Goal: Task Accomplishment & Management: Manage account settings

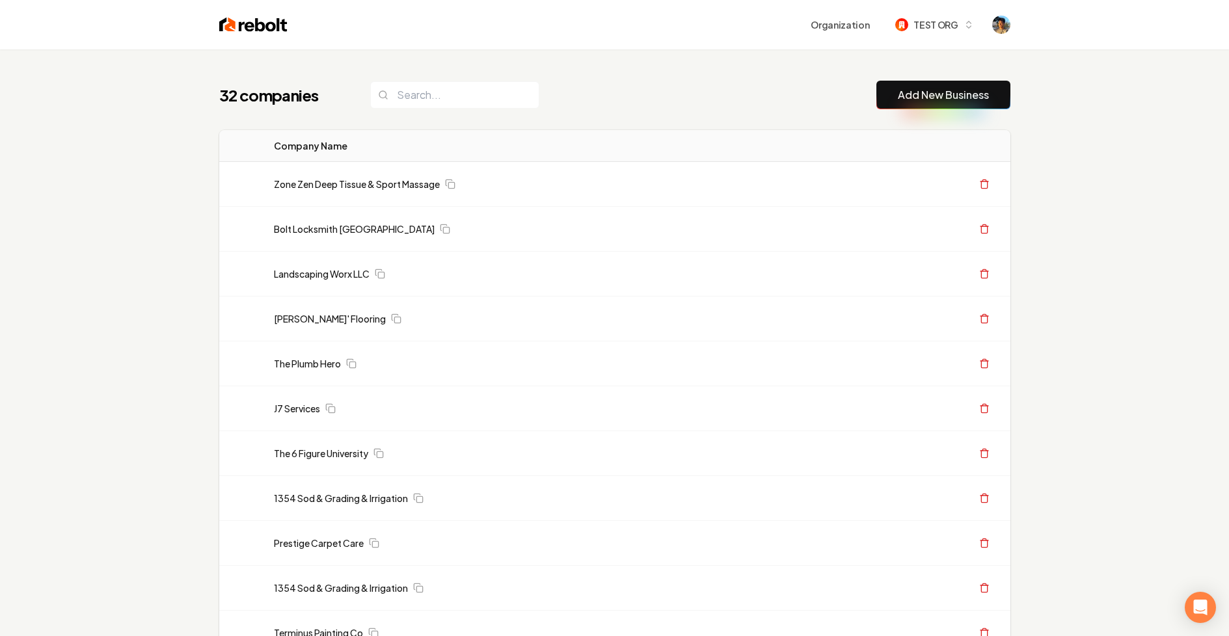
click at [989, 20] on div "Organization TEST ORG" at bounding box center [649, 24] width 723 height 23
click at [996, 21] on img "Open user button" at bounding box center [1001, 25] width 18 height 18
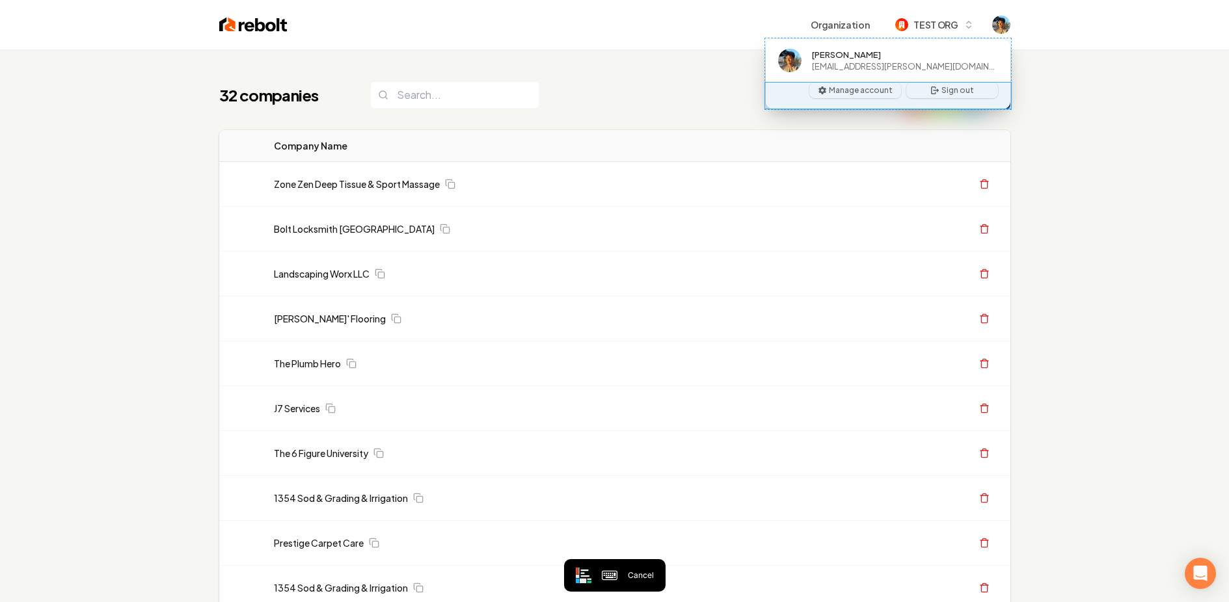
click at [768, 103] on div "Manage account Sign out" at bounding box center [888, 96] width 246 height 26
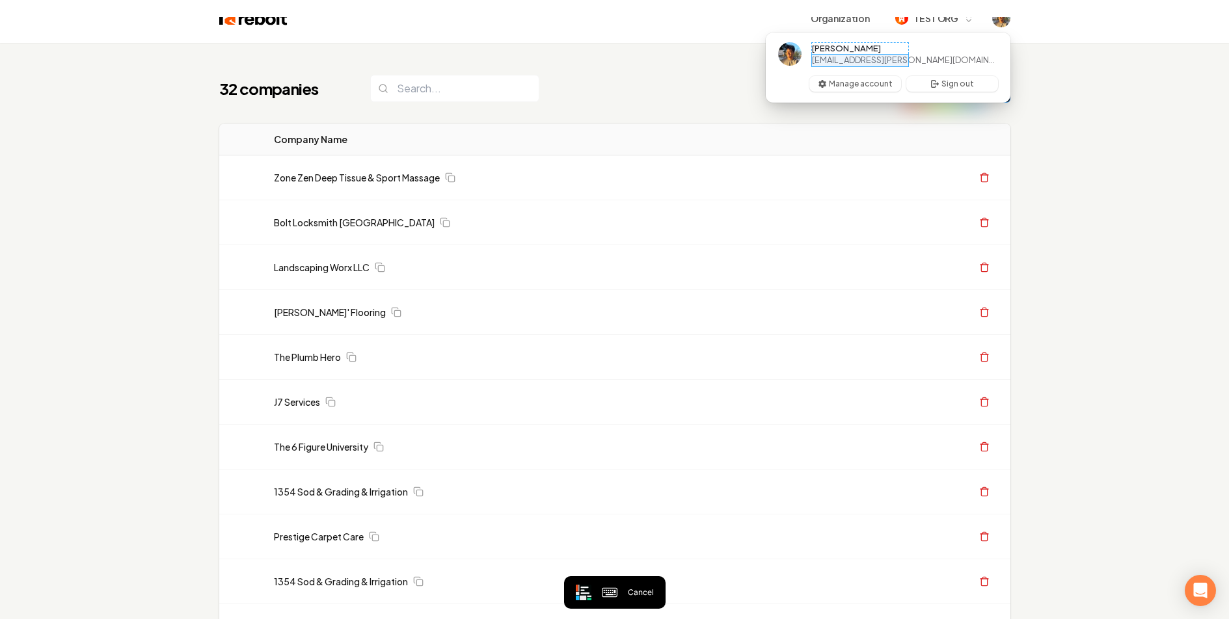
scroll to position [25, 0]
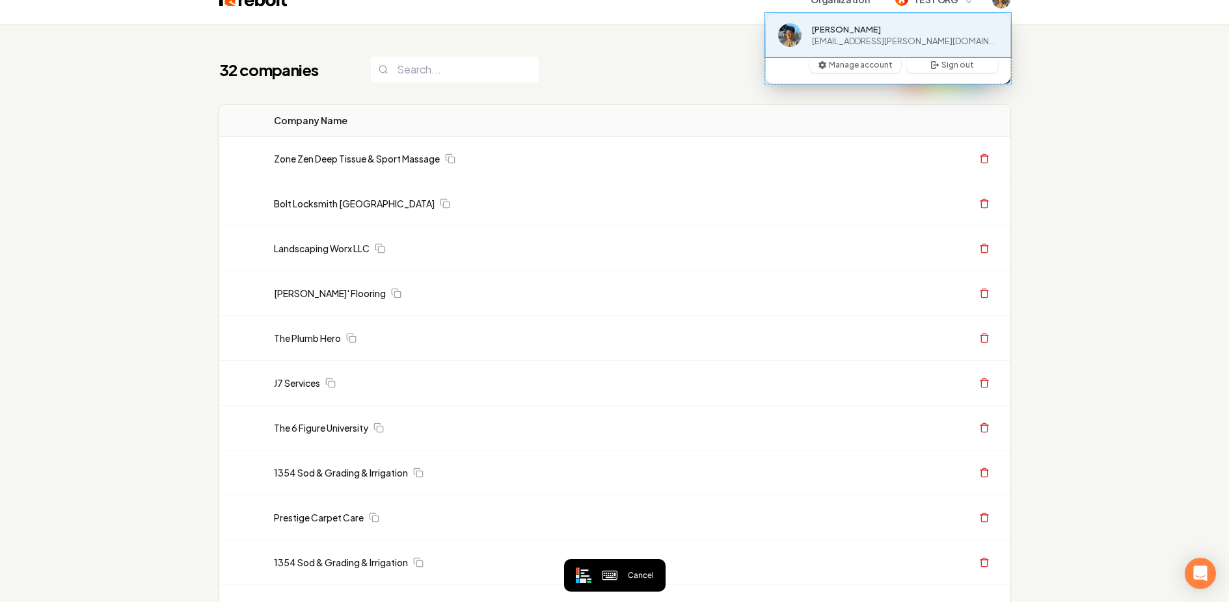
click at [768, 18] on span "[PERSON_NAME] [PERSON_NAME][EMAIL_ADDRESS][PERSON_NAME][DOMAIN_NAME]" at bounding box center [888, 35] width 246 height 44
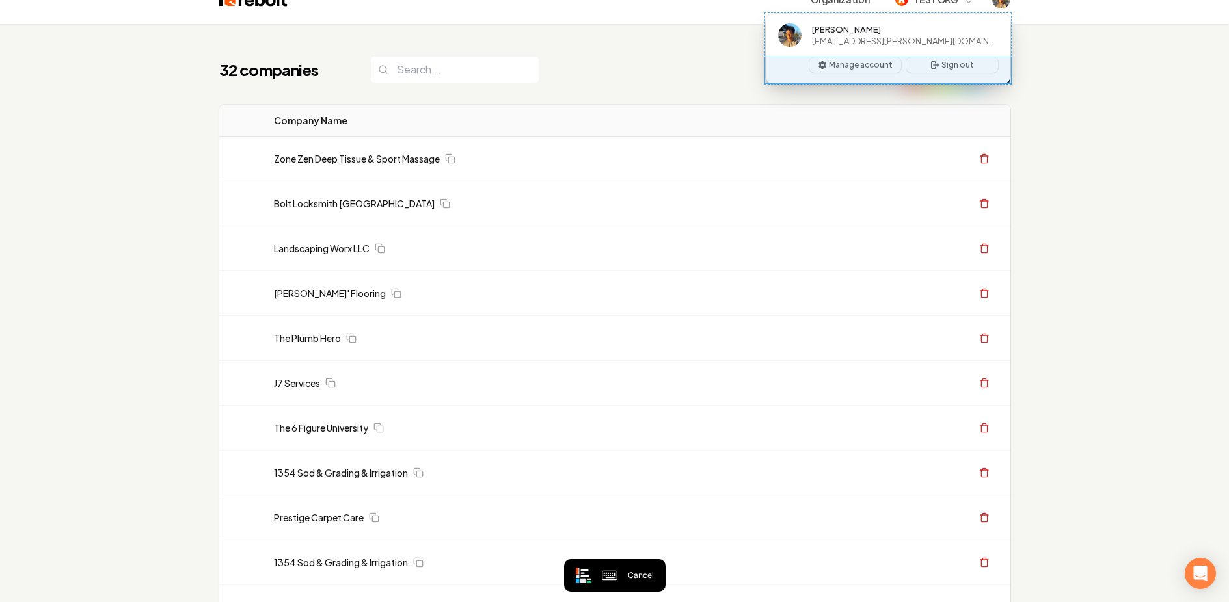
click at [772, 71] on div "Manage account Sign out" at bounding box center [888, 70] width 246 height 26
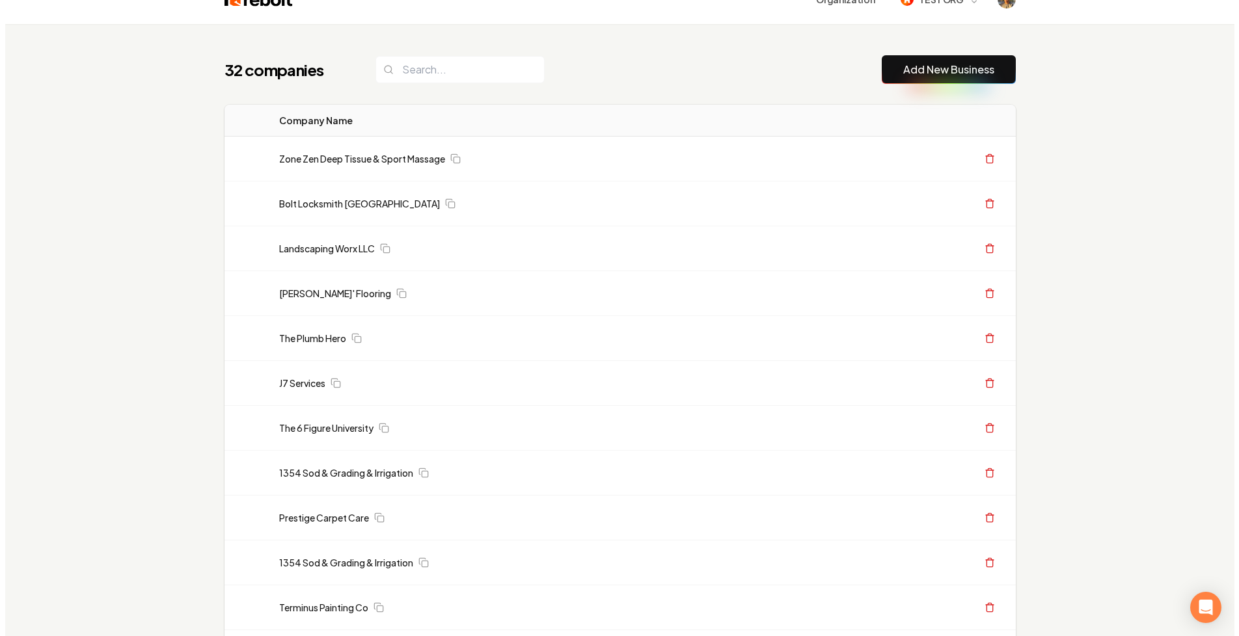
scroll to position [0, 0]
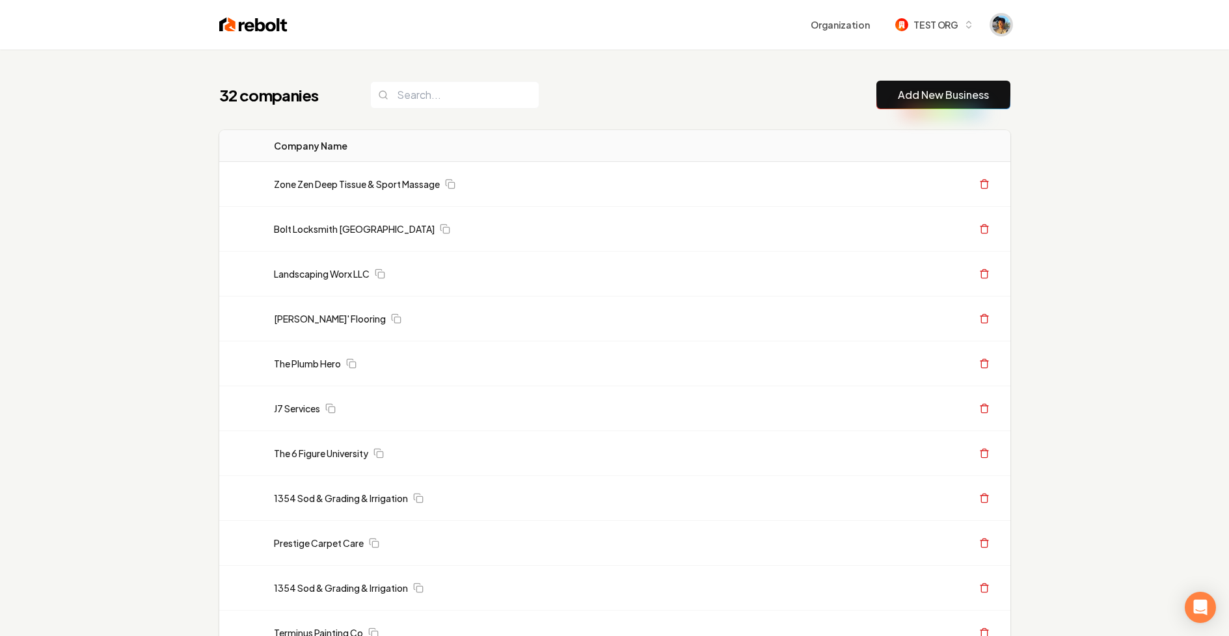
click at [998, 28] on span "Open user button" at bounding box center [1001, 25] width 18 height 18
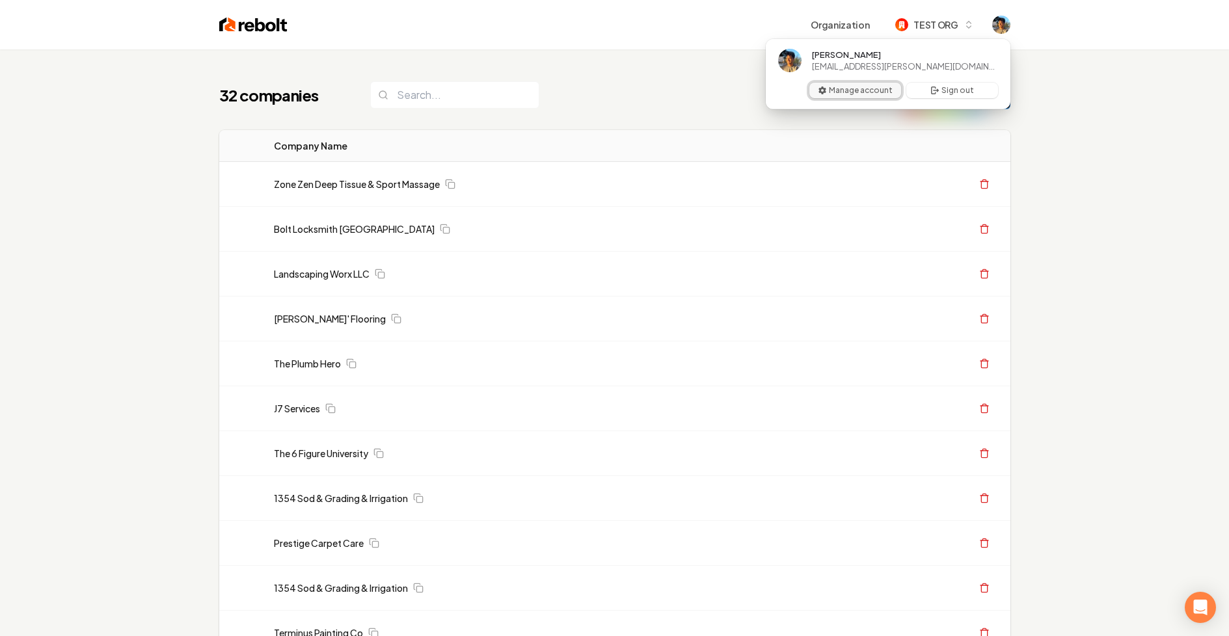
click at [876, 88] on button "Manage account" at bounding box center [855, 91] width 92 height 16
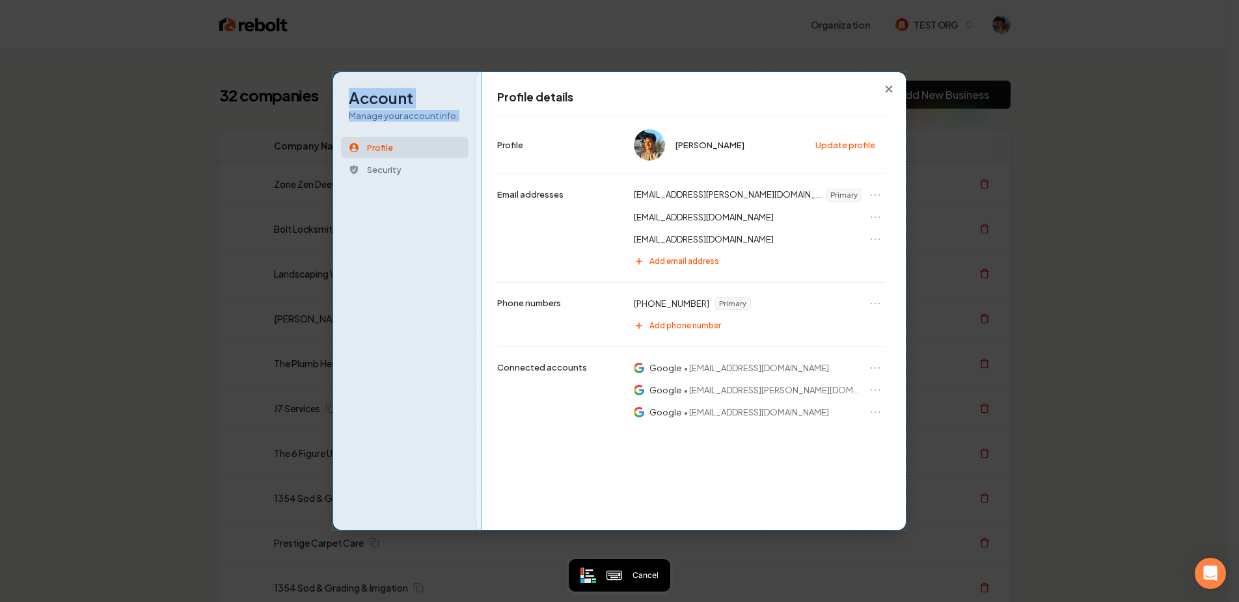
click at [417, 386] on div "Account Manage your account info. Profile Security" at bounding box center [407, 301] width 148 height 458
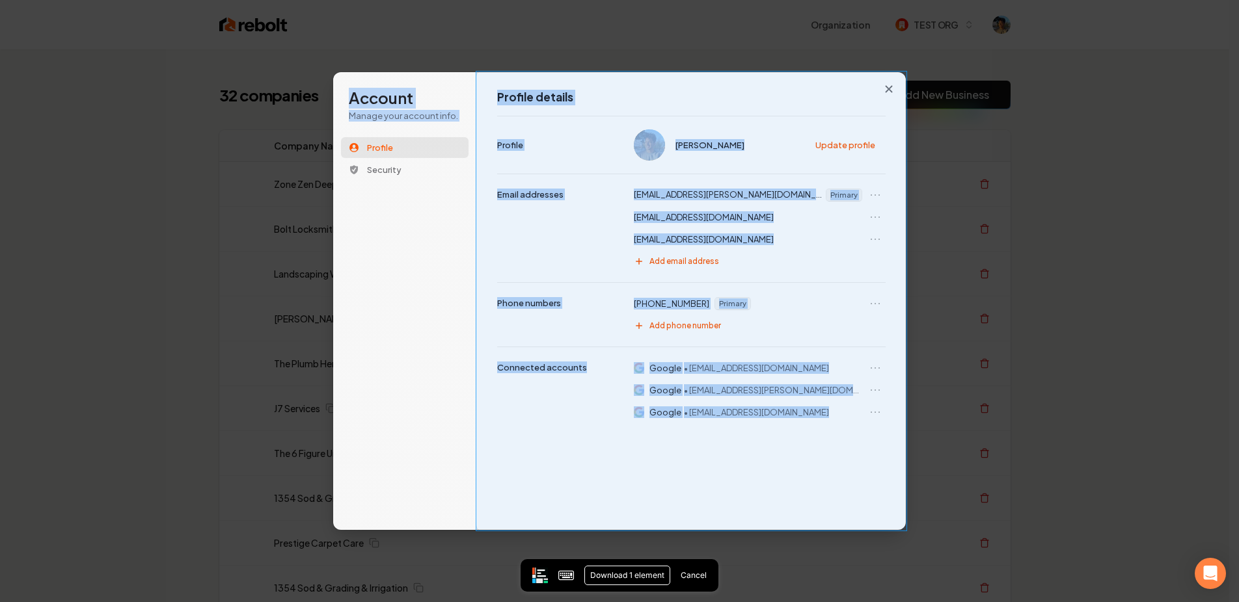
click at [505, 485] on div "Profile details [PERSON_NAME] Update profile Profile [EMAIL_ADDRESS][PERSON_NAM…" at bounding box center [691, 301] width 430 height 459
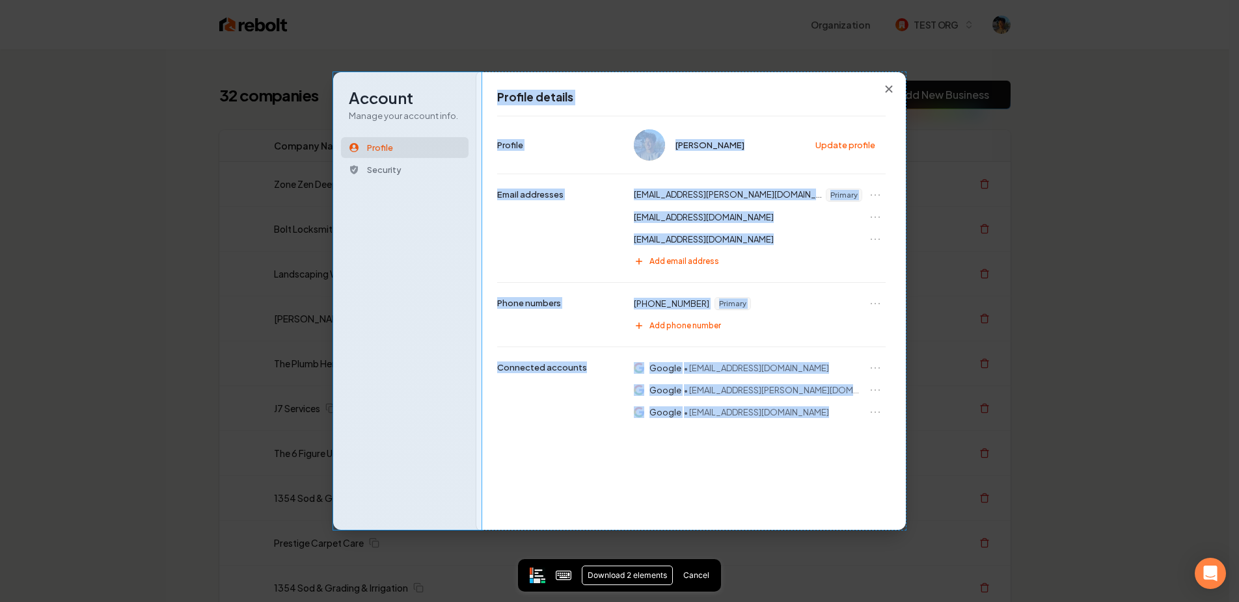
click at [455, 502] on div "Account Manage your account info. Profile Security" at bounding box center [407, 301] width 148 height 458
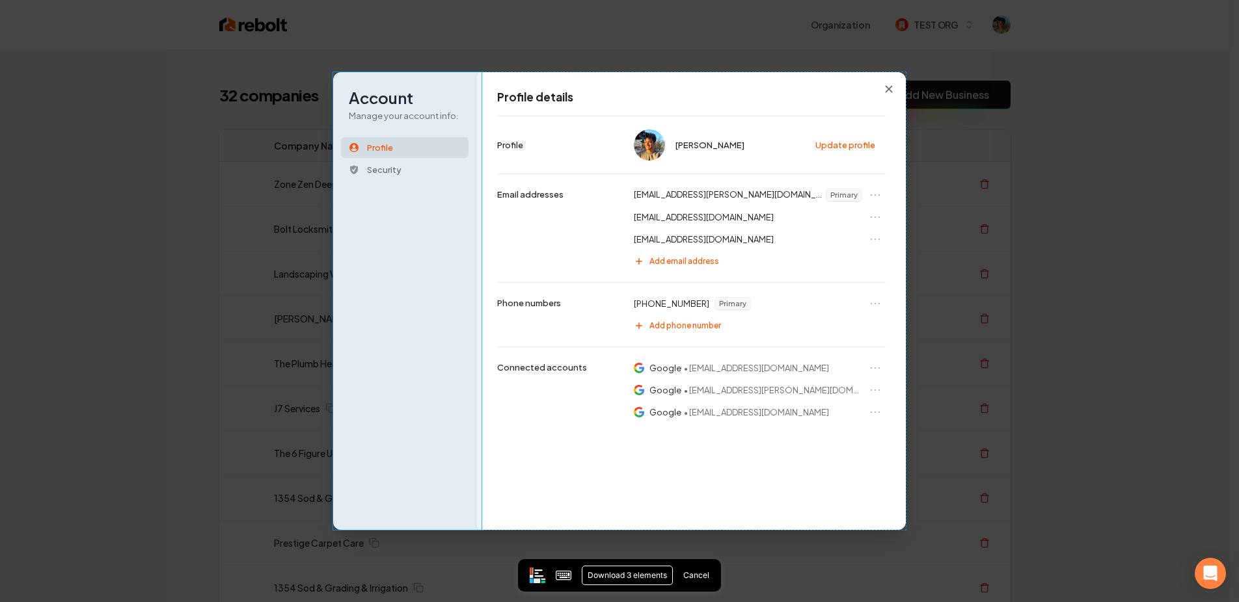
click at [456, 511] on div "Account Manage your account info. Profile Security" at bounding box center [407, 301] width 148 height 458
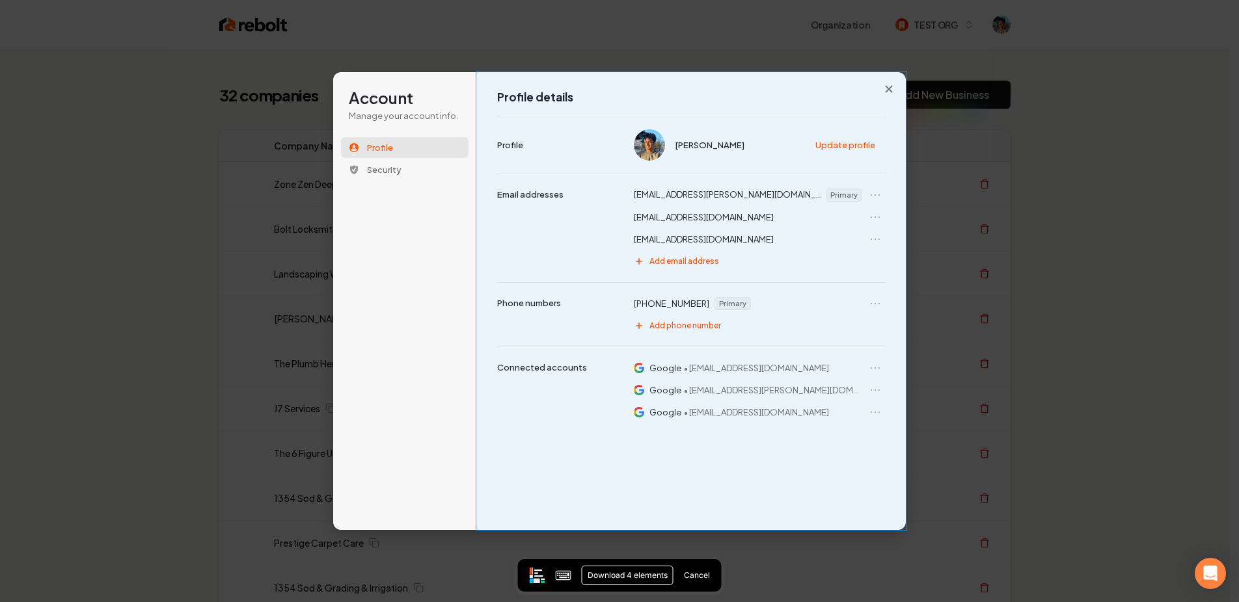
click at [528, 487] on div "Profile details [PERSON_NAME] Update profile Profile [EMAIL_ADDRESS][PERSON_NAM…" at bounding box center [691, 301] width 430 height 459
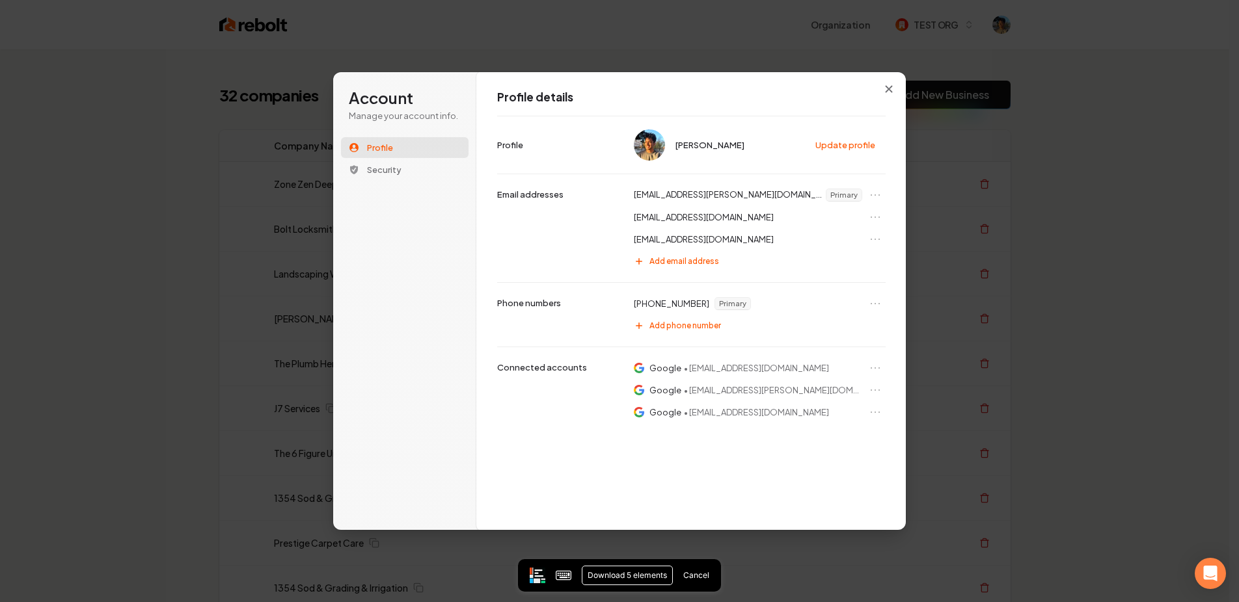
click at [693, 576] on button "Cancel" at bounding box center [696, 576] width 26 height 20
click at [408, 403] on div "Account Manage your account info. Profile Security" at bounding box center [407, 301] width 148 height 458
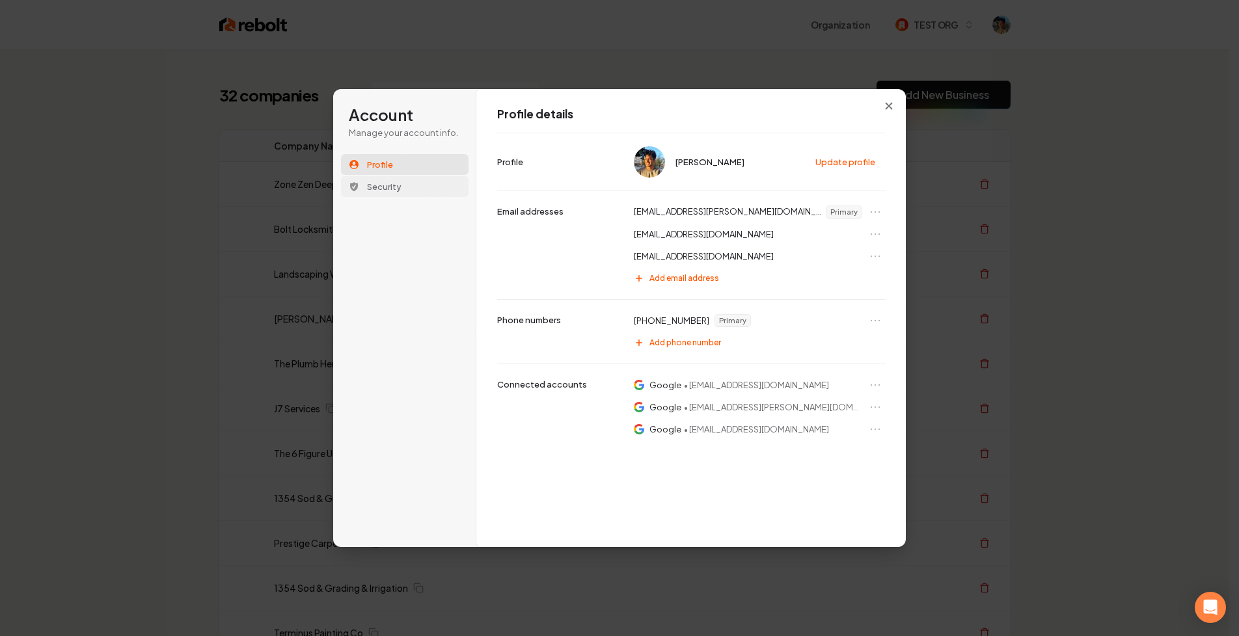
click at [385, 180] on button "Security" at bounding box center [405, 186] width 128 height 21
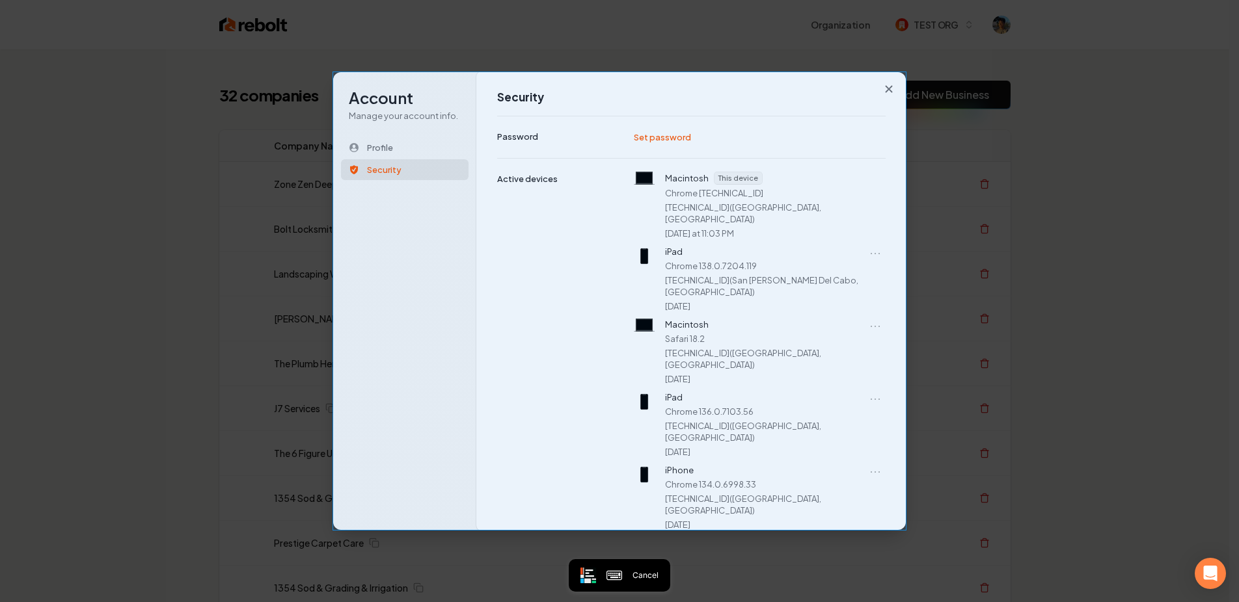
click at [424, 386] on div "Account Manage your account info. Profile Security" at bounding box center [407, 301] width 148 height 458
